Goal: Find contact information: Find contact information

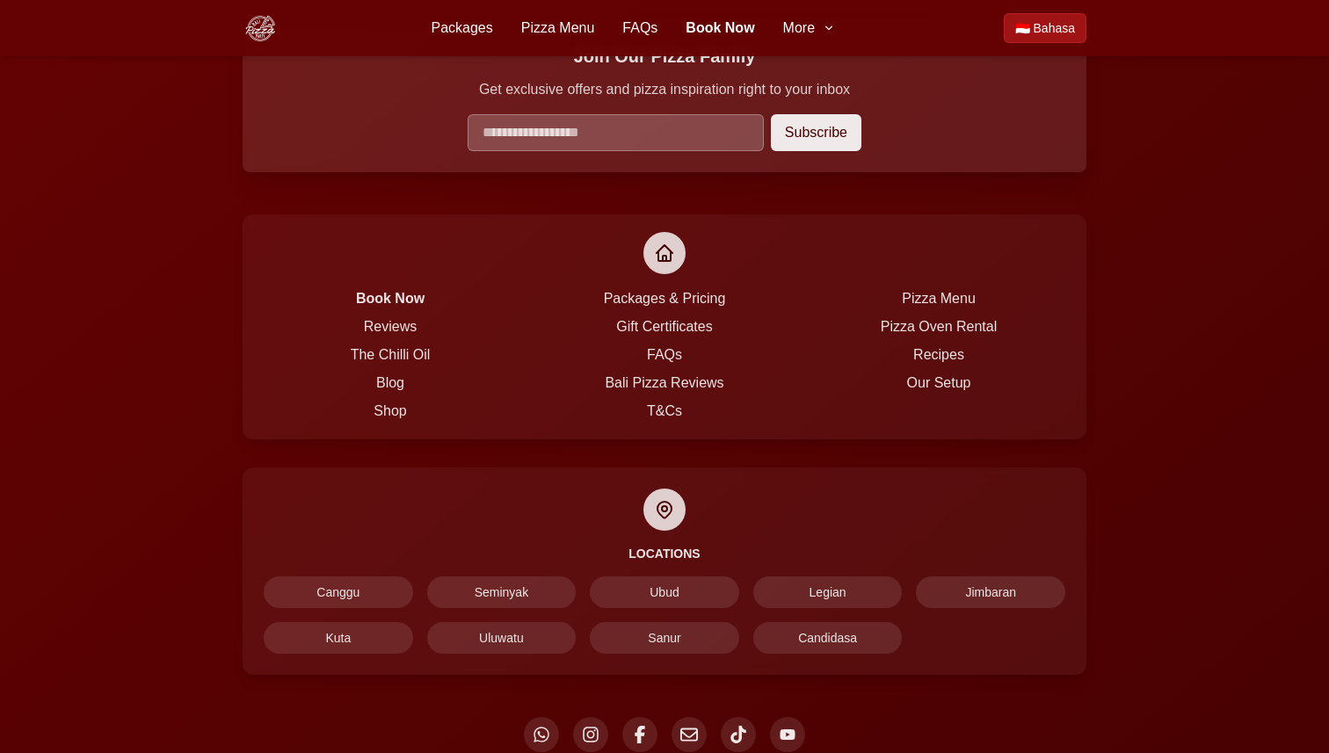
scroll to position [5486, 0]
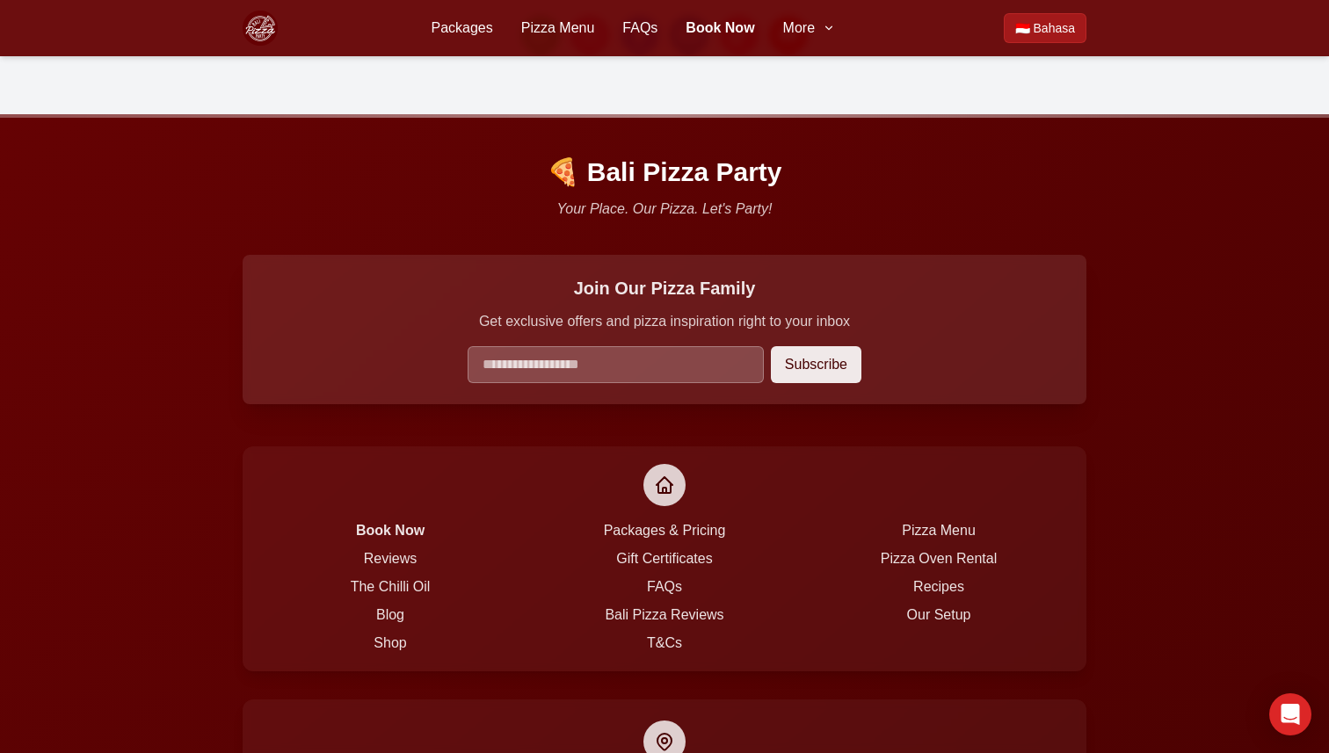
scroll to position [5486, 0]
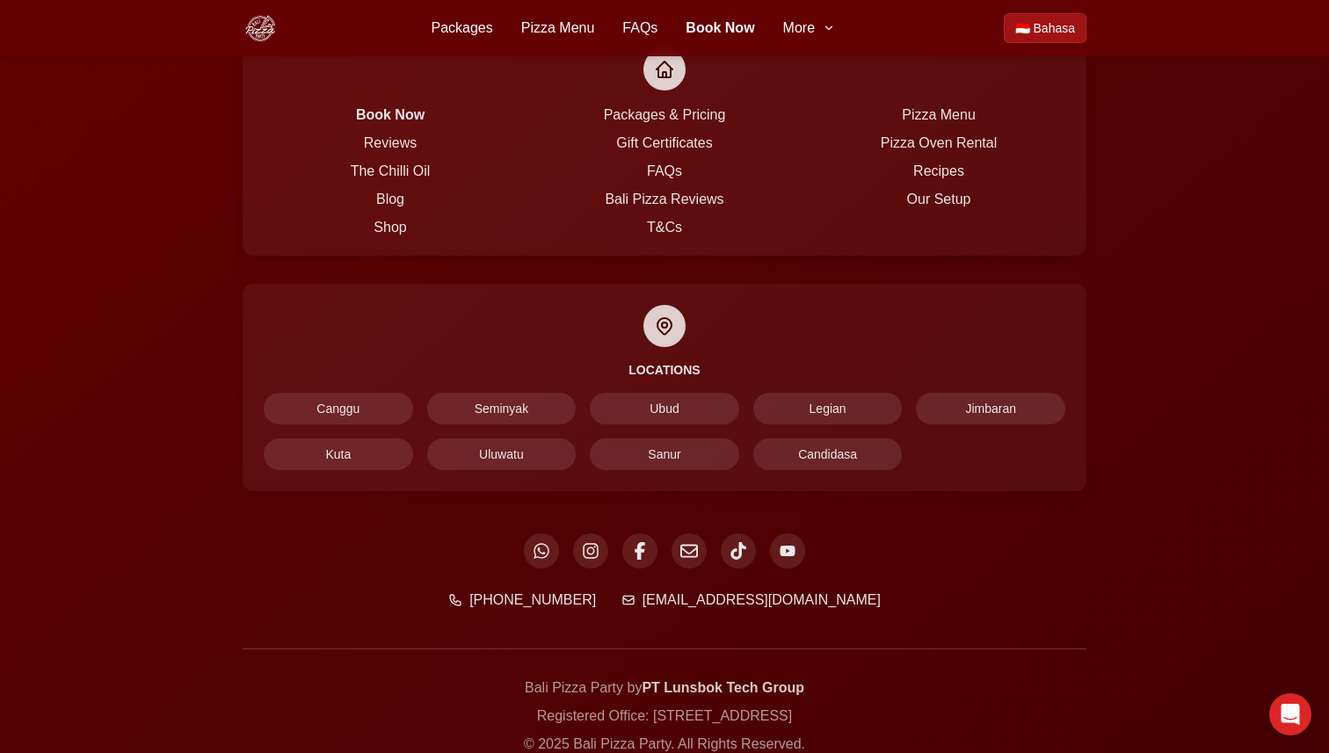
click at [567, 706] on p "Registered Office: [STREET_ADDRESS]" at bounding box center [665, 716] width 844 height 21
drag, startPoint x: 567, startPoint y: 645, endPoint x: 701, endPoint y: 646, distance: 133.6
click at [701, 706] on p "Registered Office: [STREET_ADDRESS]" at bounding box center [665, 716] width 844 height 21
copy p "Komplek [GEOGRAPHIC_DATA]"
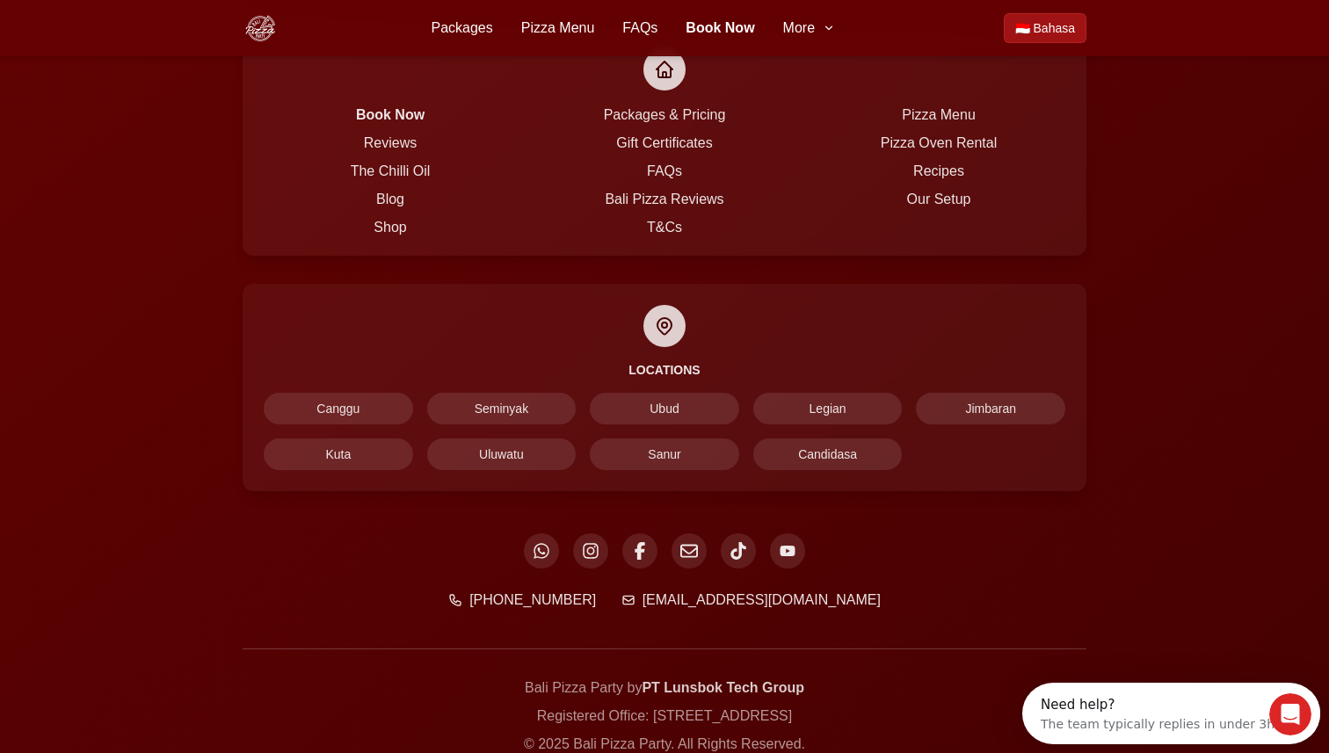
scroll to position [0, 0]
click at [727, 706] on p "Registered Office: [STREET_ADDRESS]" at bounding box center [665, 716] width 844 height 21
click at [728, 706] on p "Registered Office: [STREET_ADDRESS]" at bounding box center [665, 716] width 844 height 21
copy p "Legian"
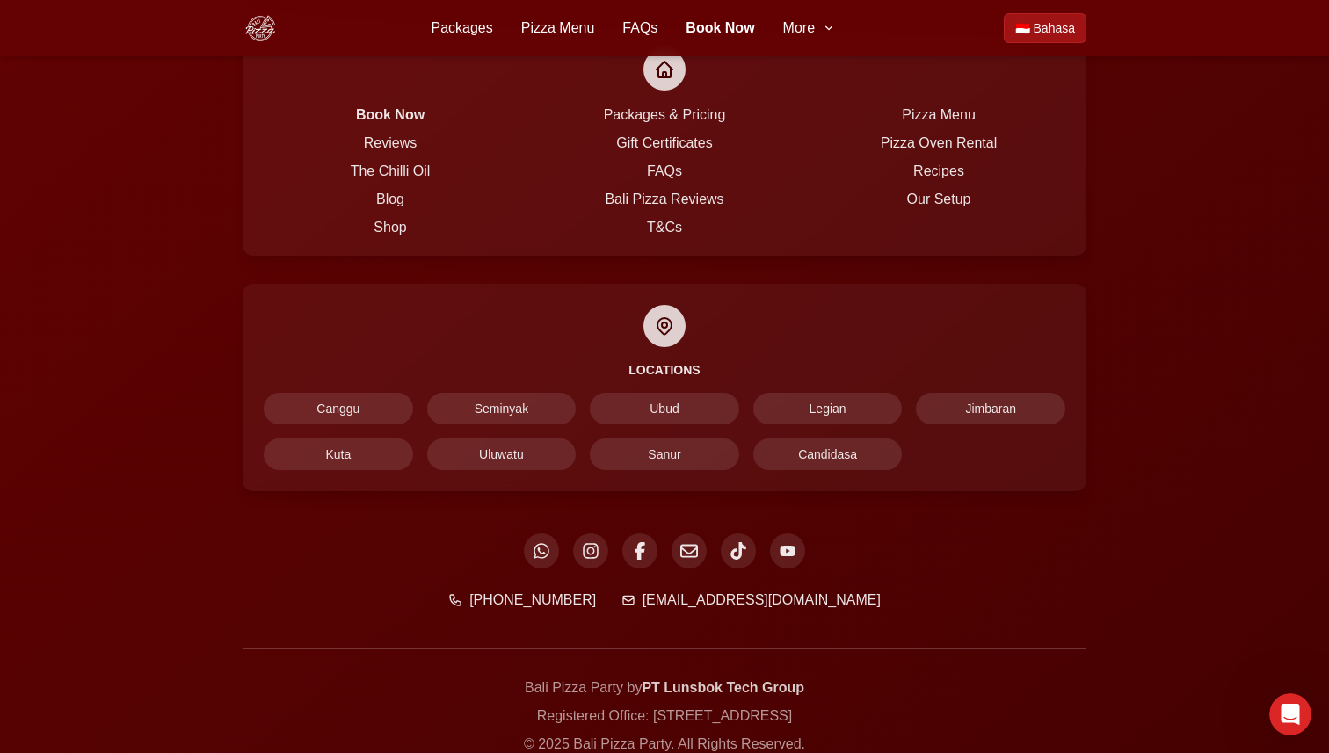
click at [805, 706] on p "Registered Office: [STREET_ADDRESS]" at bounding box center [665, 716] width 844 height 21
copy p "80361"
click at [571, 706] on p "Registered Office: [STREET_ADDRESS]" at bounding box center [665, 716] width 844 height 21
drag, startPoint x: 571, startPoint y: 648, endPoint x: 1214, endPoint y: 686, distance: 643.8
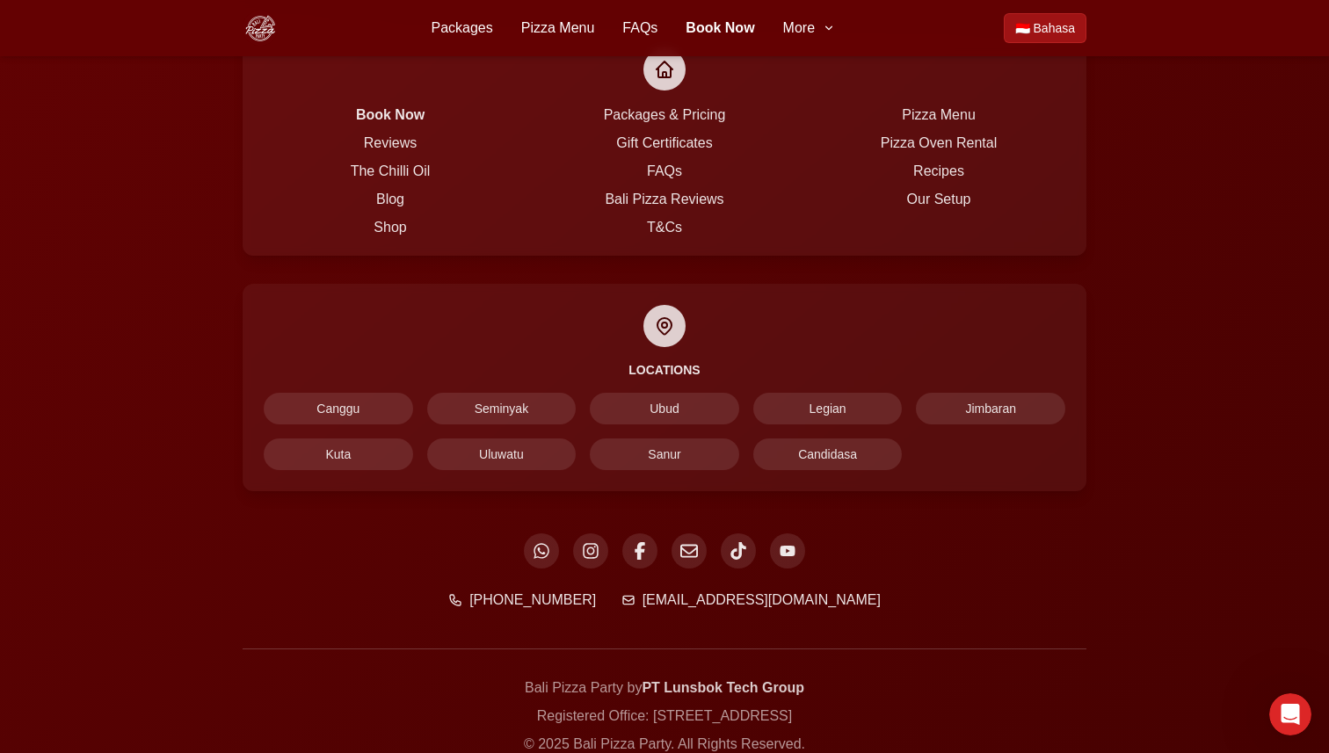
click at [701, 706] on p "Registered Office: [STREET_ADDRESS]" at bounding box center [665, 716] width 844 height 21
copy p "Komplek [GEOGRAPHIC_DATA]"
click at [749, 706] on p "Registered Office: [STREET_ADDRESS]" at bounding box center [665, 716] width 844 height 21
copy p "Legian"
